Goal: Navigation & Orientation: Find specific page/section

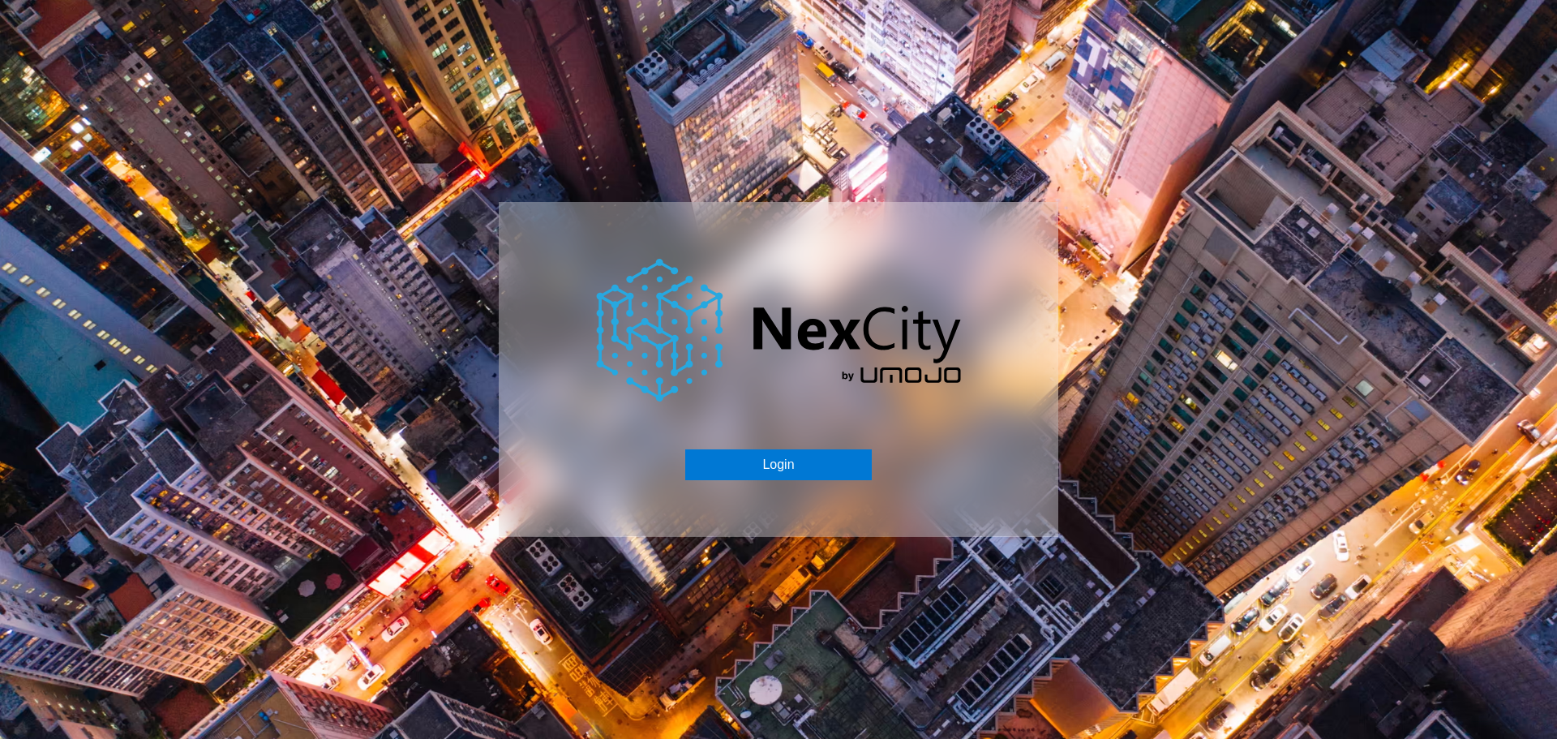
click at [792, 469] on button "Login" at bounding box center [778, 464] width 186 height 31
click at [797, 457] on button "Login" at bounding box center [778, 464] width 186 height 31
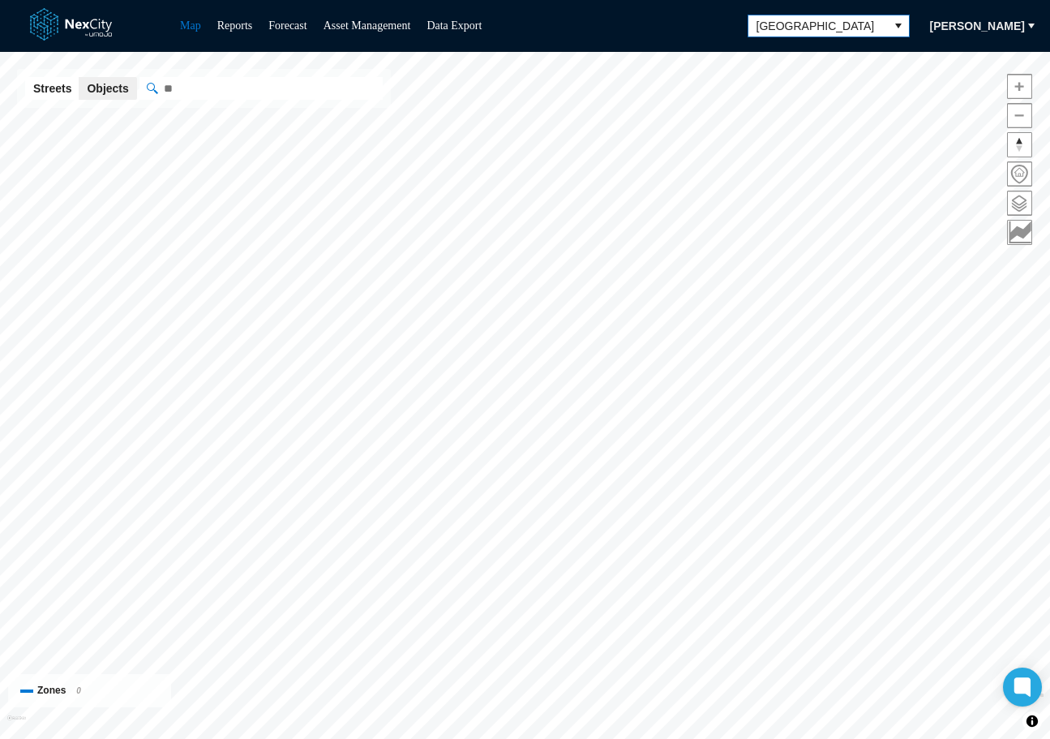
click at [892, 28] on icon "select" at bounding box center [898, 25] width 13 height 13
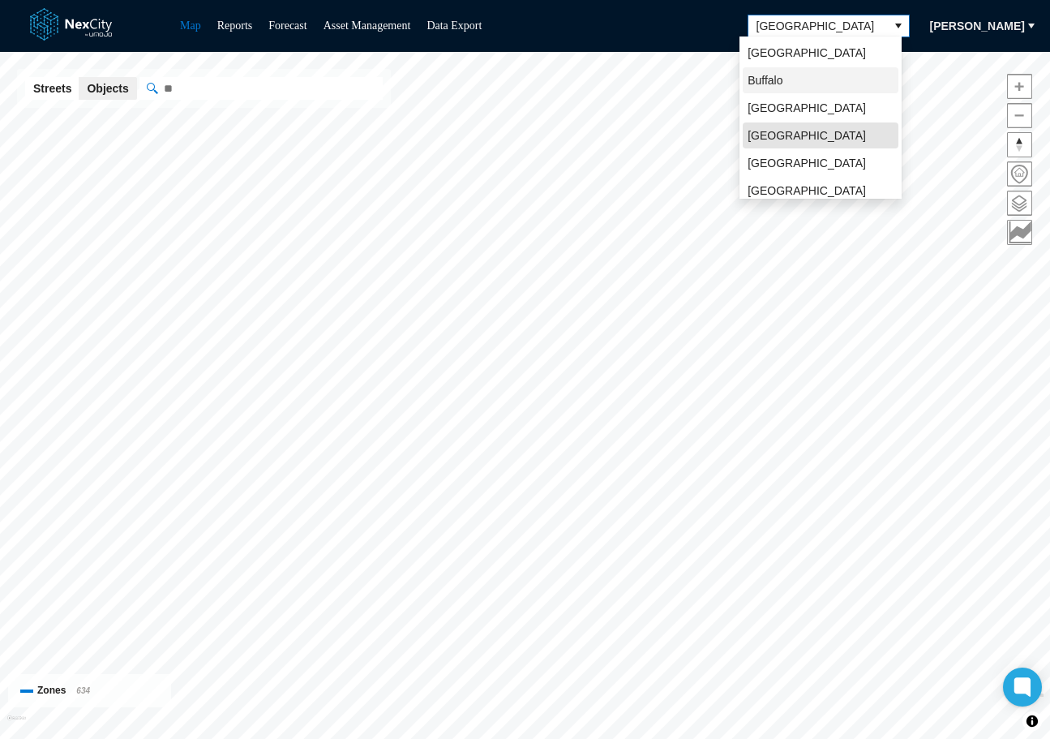
click at [792, 69] on li "Buffalo" at bounding box center [821, 80] width 156 height 26
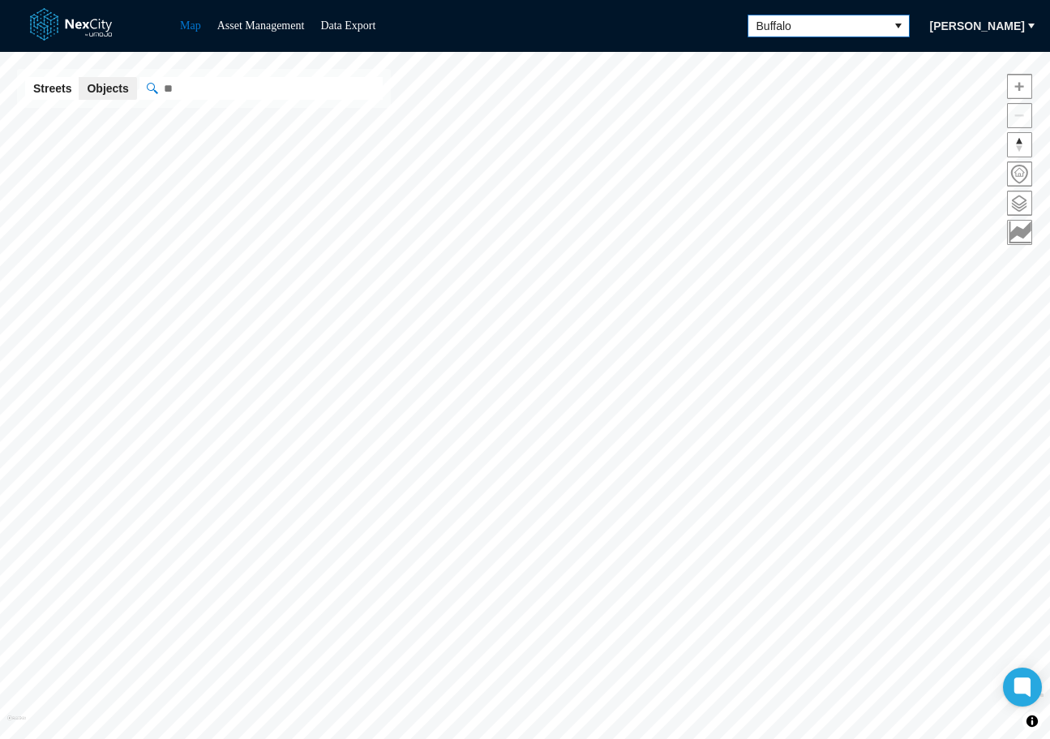
click at [899, 26] on button "select" at bounding box center [898, 25] width 21 height 21
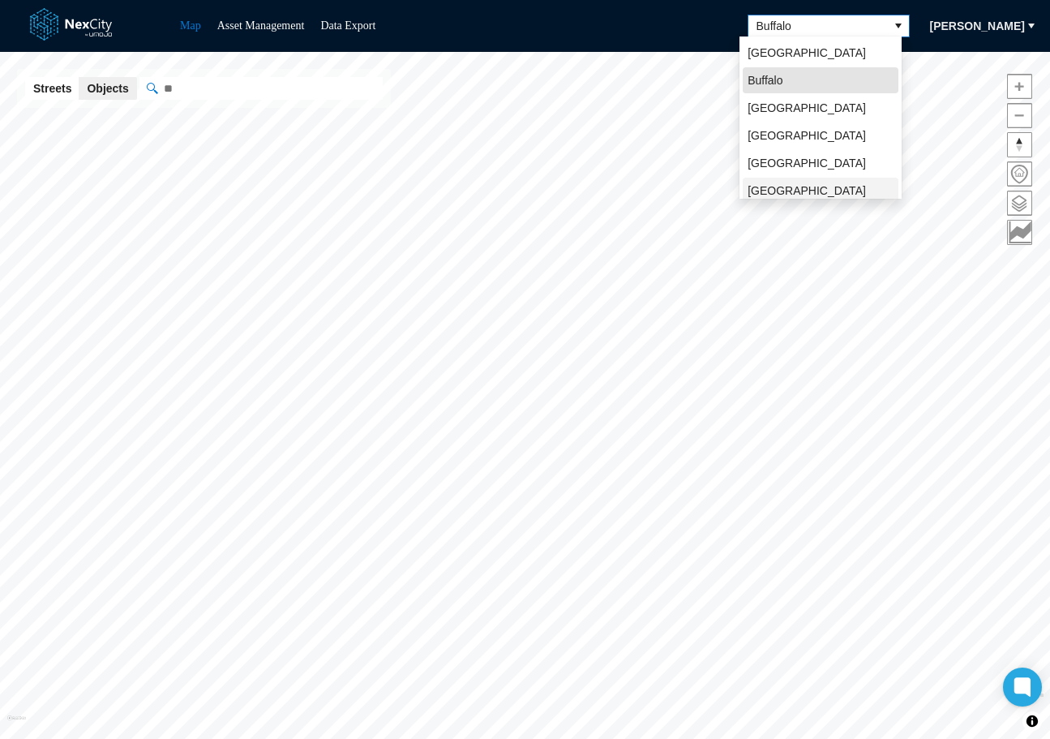
click at [784, 182] on li "[GEOGRAPHIC_DATA][PERSON_NAME]" at bounding box center [821, 199] width 156 height 42
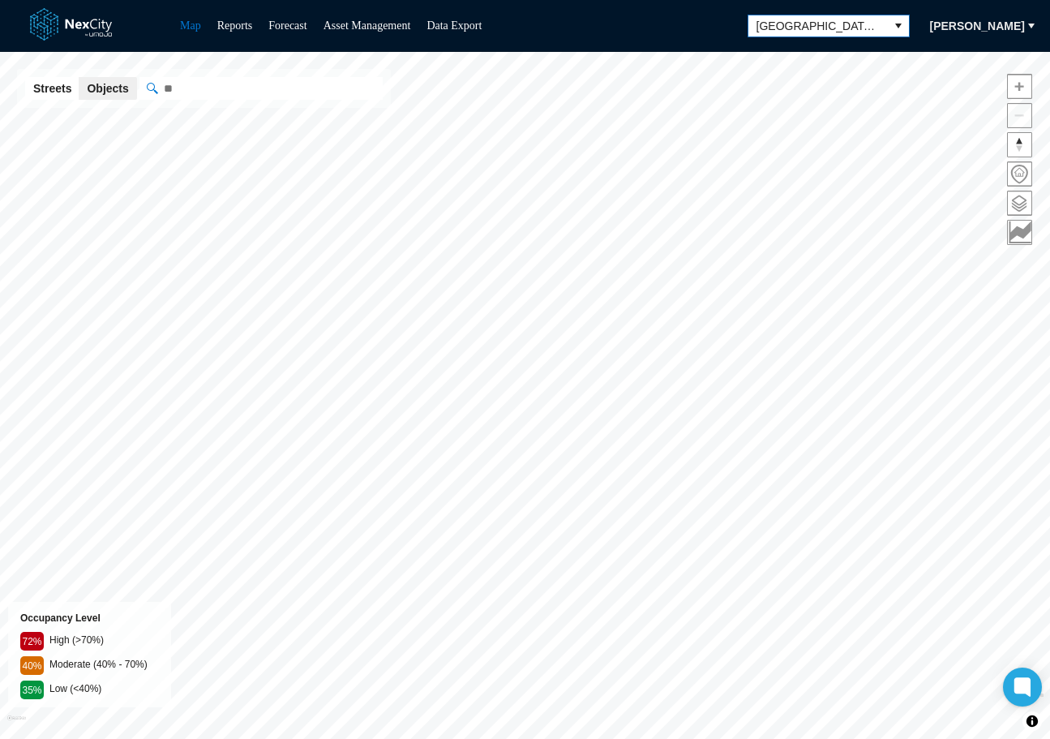
click at [892, 24] on icon "select" at bounding box center [898, 25] width 13 height 13
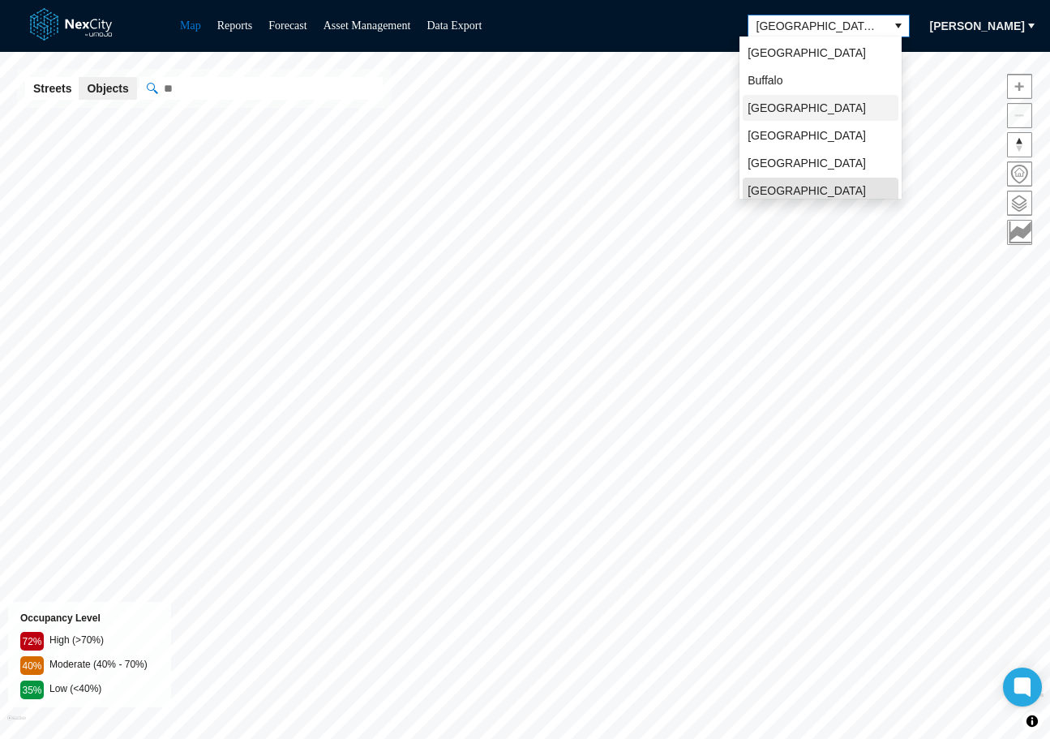
scroll to position [5, 0]
click at [793, 123] on span "[GEOGRAPHIC_DATA]" at bounding box center [807, 130] width 118 height 16
